Goal: Information Seeking & Learning: Learn about a topic

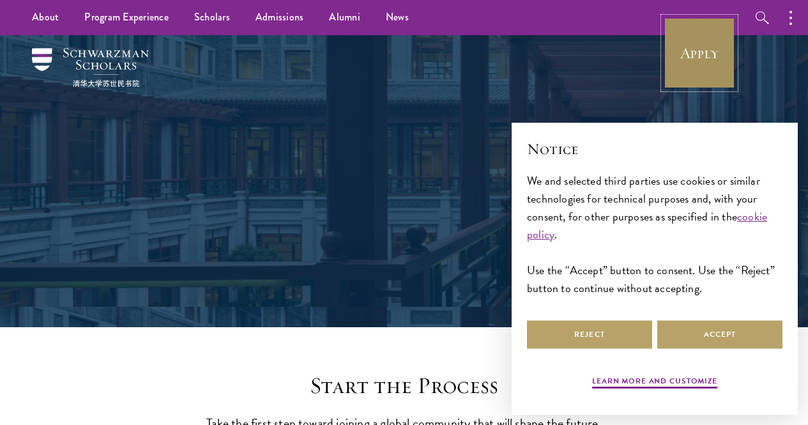
click at [668, 34] on link "Apply" at bounding box center [699, 53] width 72 height 72
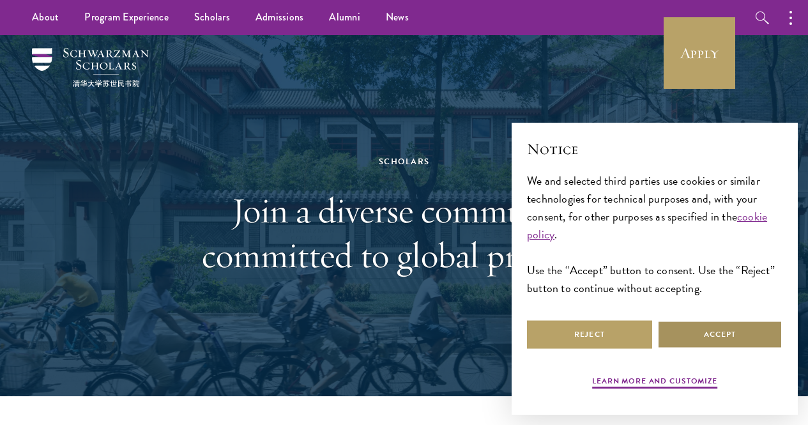
click at [720, 328] on button "Accept" at bounding box center [719, 334] width 125 height 29
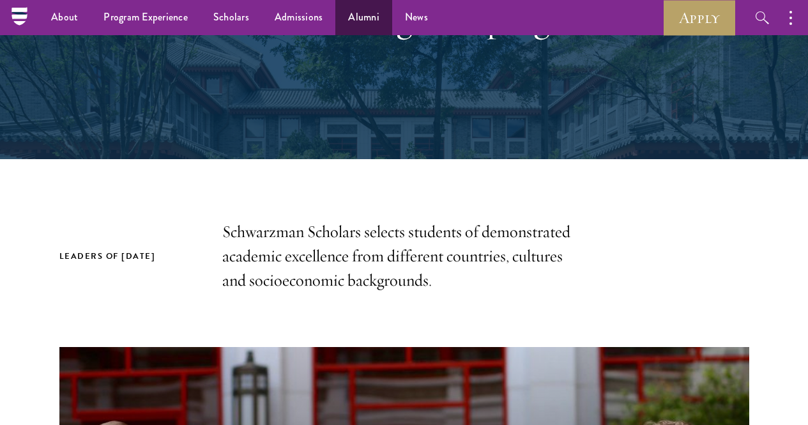
scroll to position [128, 0]
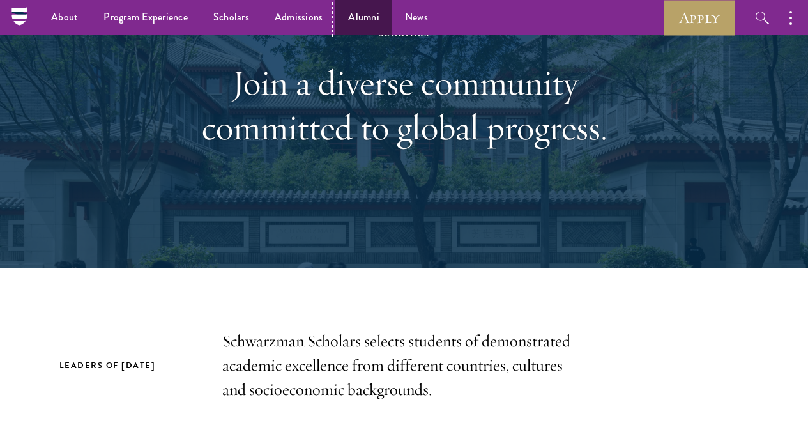
click at [354, 12] on link "Alumni" at bounding box center [363, 17] width 57 height 35
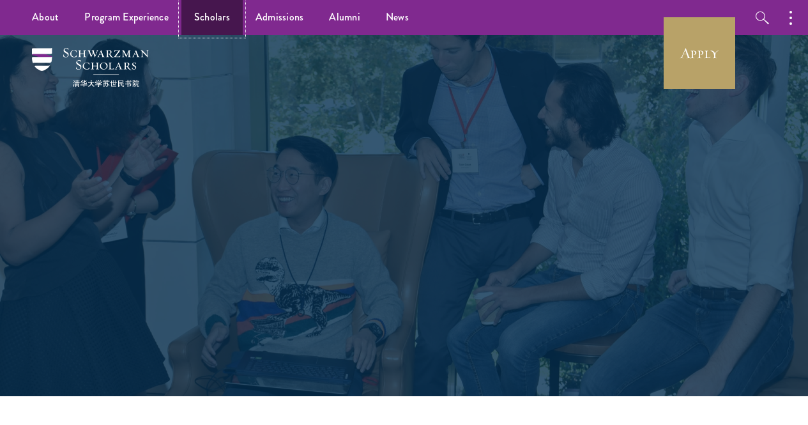
click at [216, 26] on link "Scholars" at bounding box center [211, 17] width 61 height 35
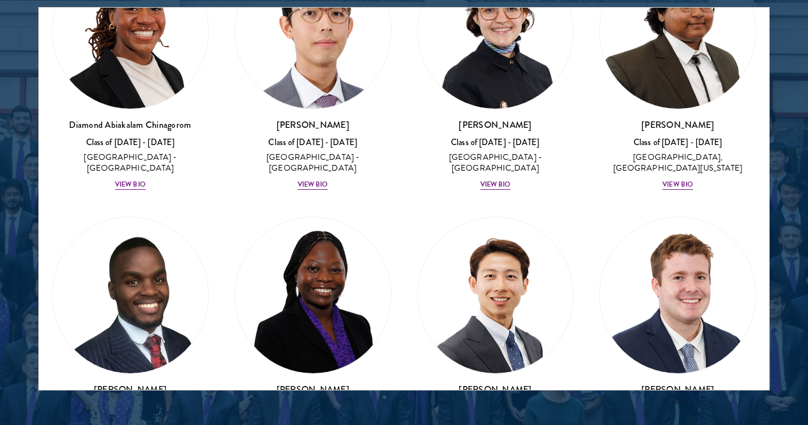
scroll to position [1660, 0]
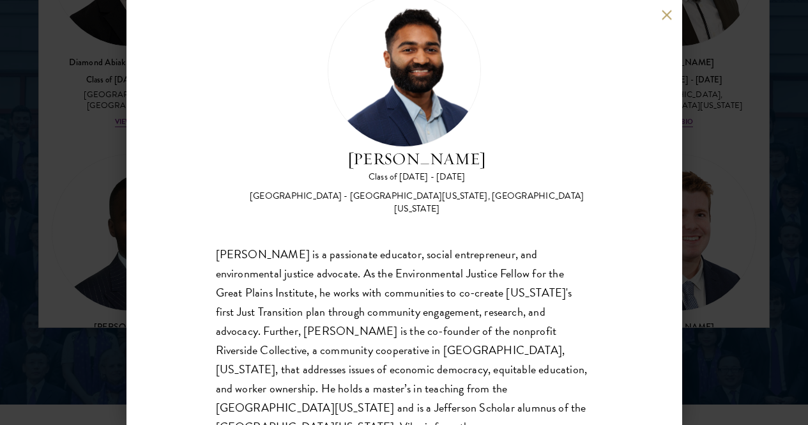
scroll to position [1724, 0]
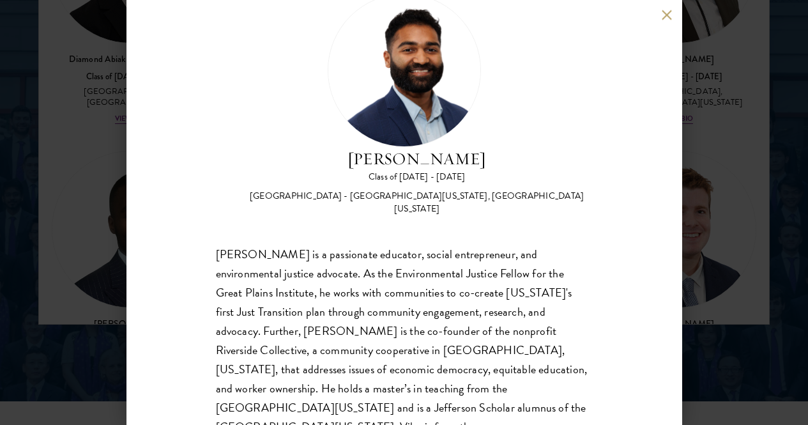
click at [666, 14] on button at bounding box center [667, 15] width 11 height 11
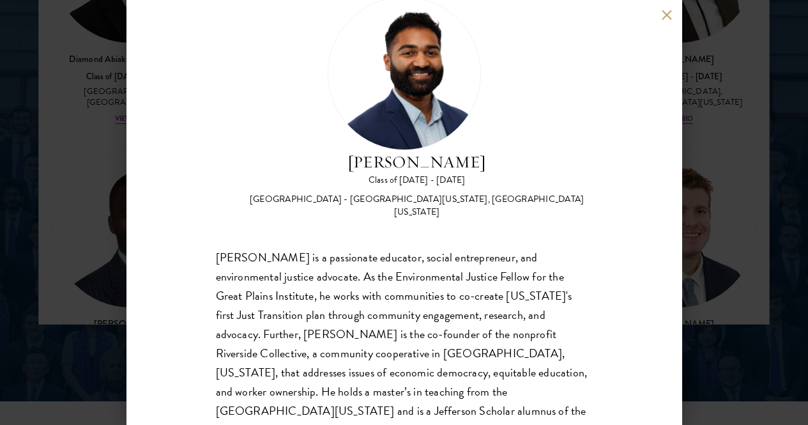
scroll to position [45, 0]
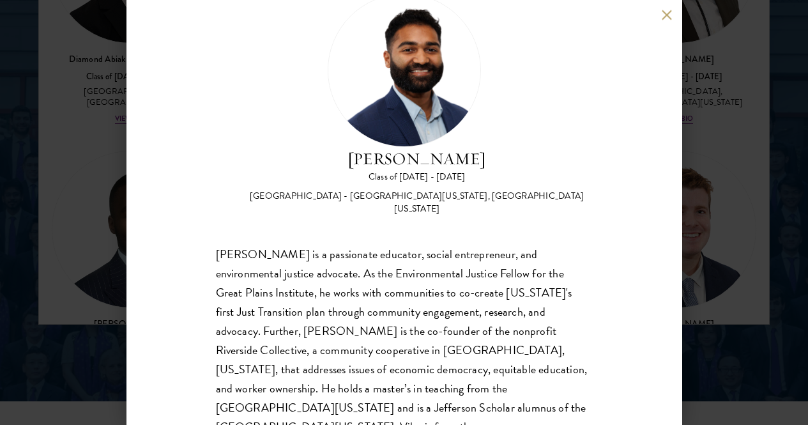
click at [664, 17] on button at bounding box center [667, 15] width 11 height 11
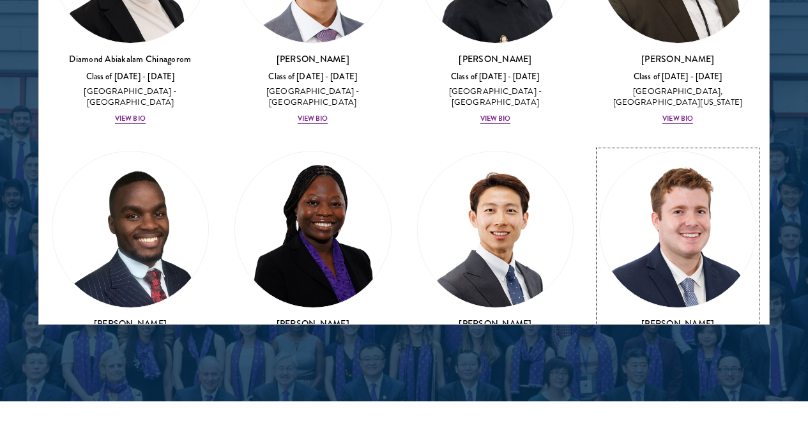
click at [662, 378] on div "View Bio" at bounding box center [677, 383] width 31 height 10
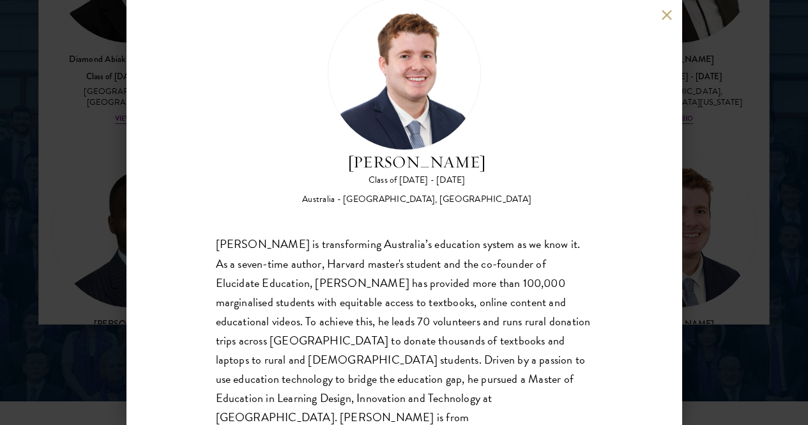
scroll to position [45, 0]
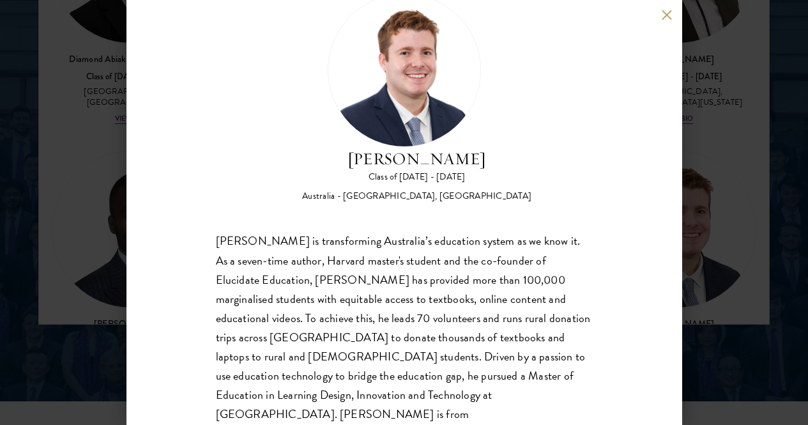
click at [658, 16] on div "[PERSON_NAME] Class of [DATE] - [DATE] [GEOGRAPHIC_DATA] - [GEOGRAPHIC_DATA], […" at bounding box center [404, 212] width 556 height 425
click at [662, 17] on button at bounding box center [667, 15] width 11 height 11
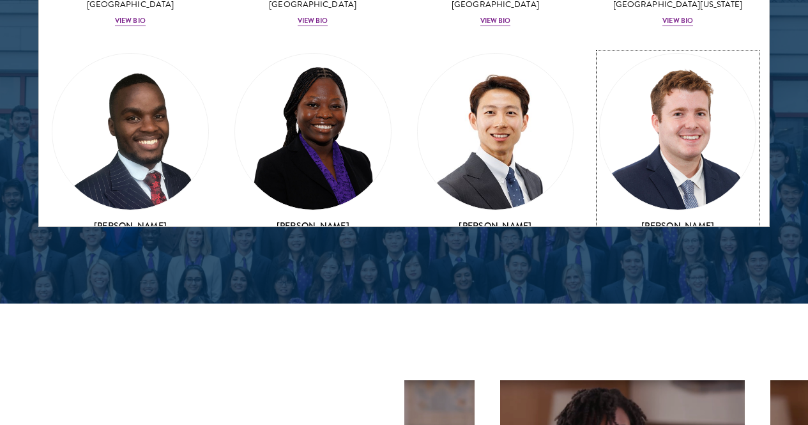
scroll to position [1852, 0]
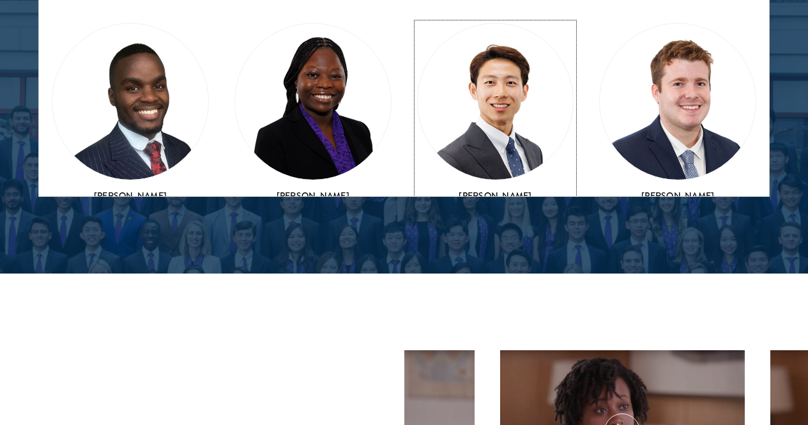
click at [417, 189] on div "[PERSON_NAME] Class of [DATE] - [DATE] [GEOGRAPHIC_DATA] - [US_STATE][GEOGRAPHI…" at bounding box center [495, 231] width 157 height 84
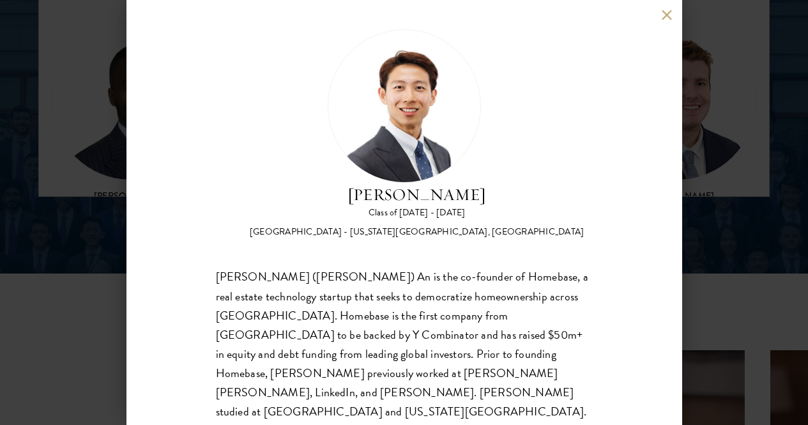
scroll to position [24, 0]
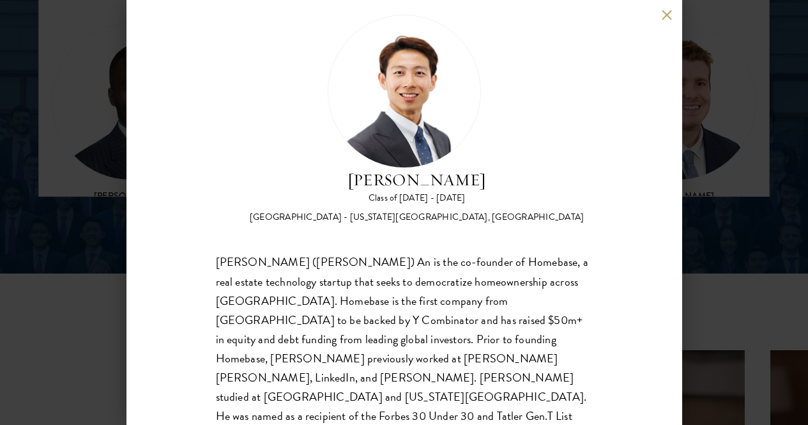
click at [659, 15] on div "[PERSON_NAME] Class of [DATE] - [DATE] [GEOGRAPHIC_DATA] - [US_STATE][GEOGRAPHI…" at bounding box center [404, 212] width 556 height 425
click at [662, 15] on button at bounding box center [667, 15] width 11 height 11
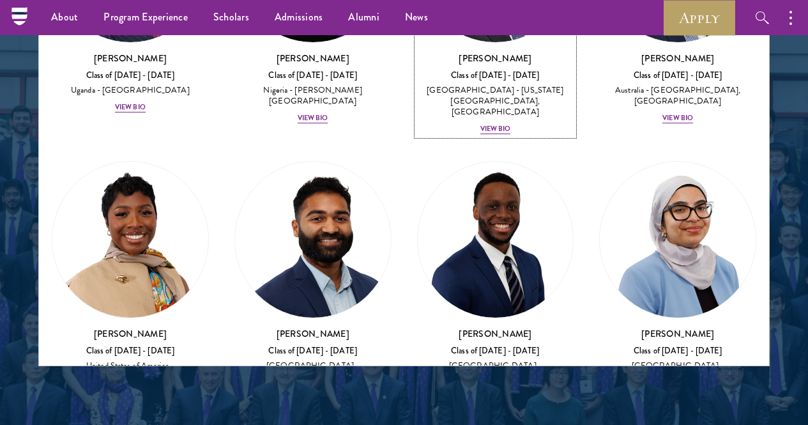
scroll to position [702, 0]
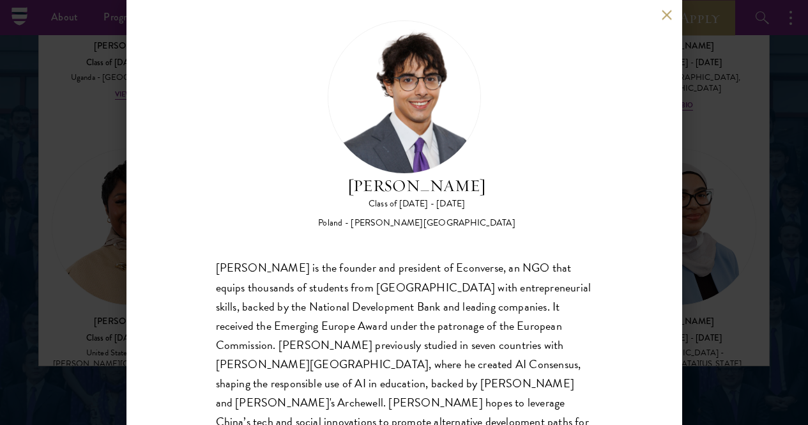
scroll to position [45, 0]
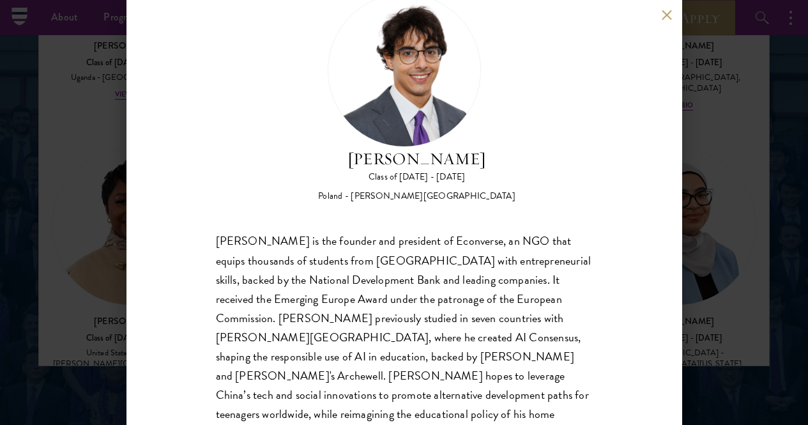
click at [660, 14] on div "[PERSON_NAME] Class of [DATE] - [DATE] [GEOGRAPHIC_DATA] - [PERSON_NAME][GEOGRA…" at bounding box center [404, 212] width 556 height 425
click at [662, 17] on button at bounding box center [667, 15] width 11 height 11
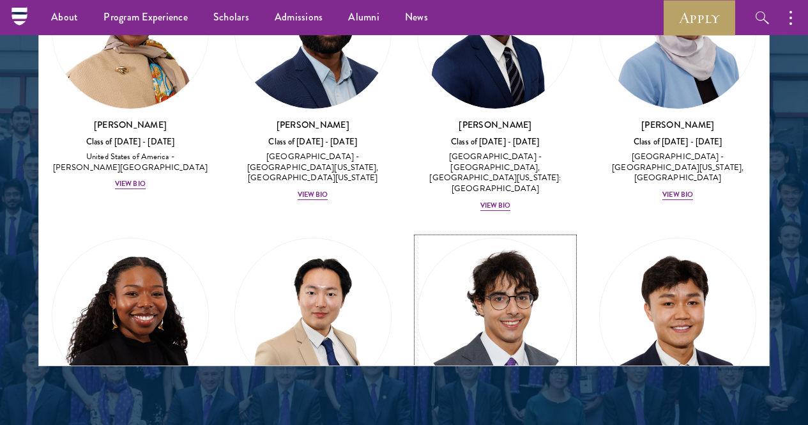
scroll to position [958, 0]
